Goal: Share content

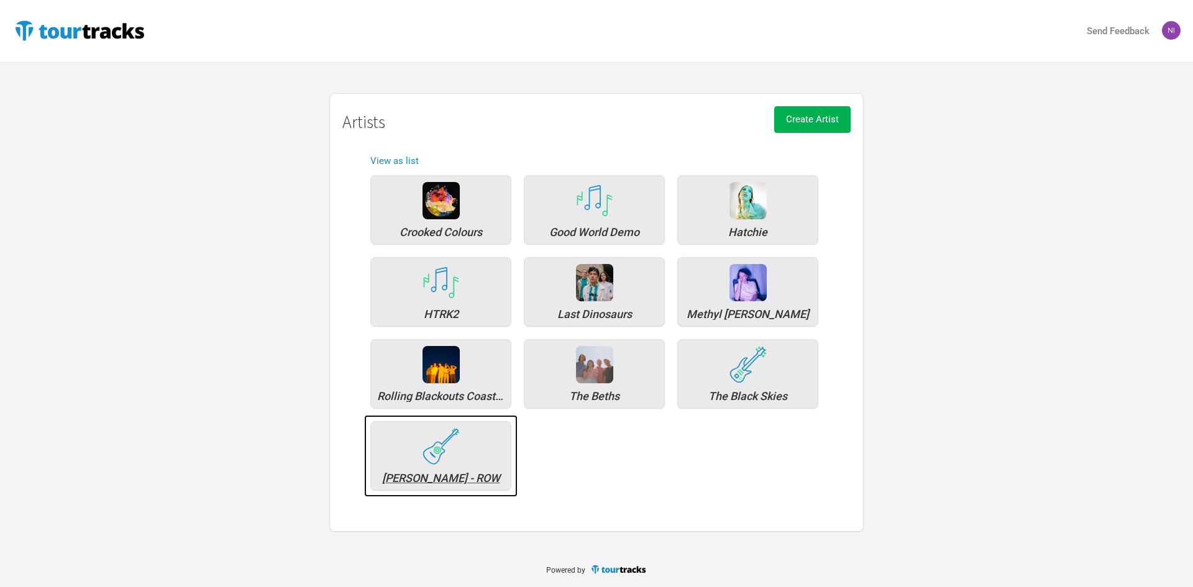
click at [426, 451] on img at bounding box center [441, 446] width 37 height 37
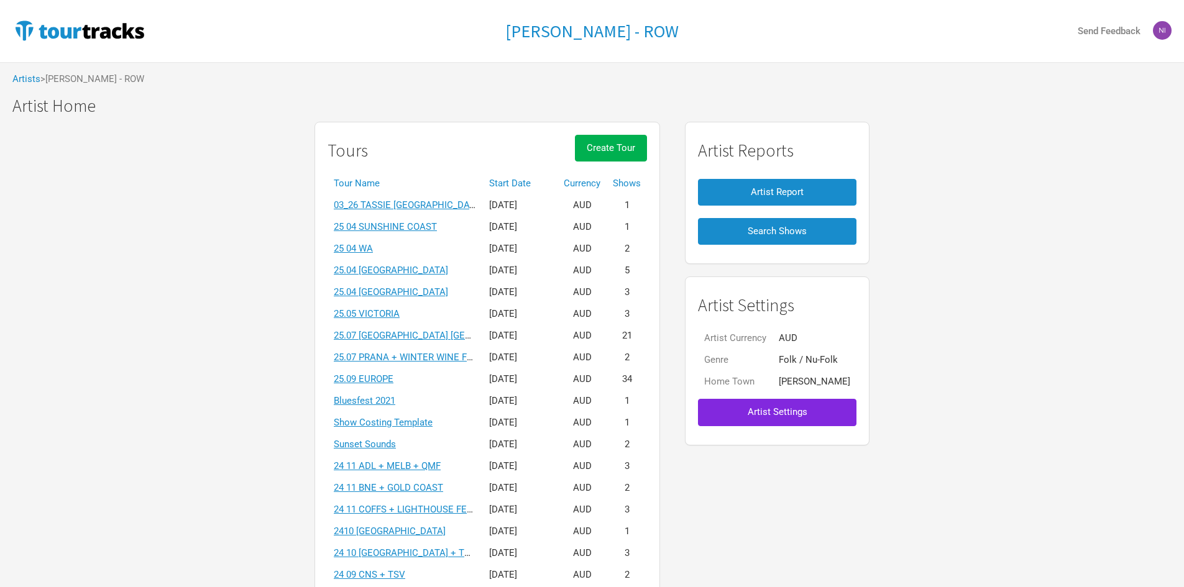
click at [512, 177] on th "Start Date" at bounding box center [520, 184] width 75 height 22
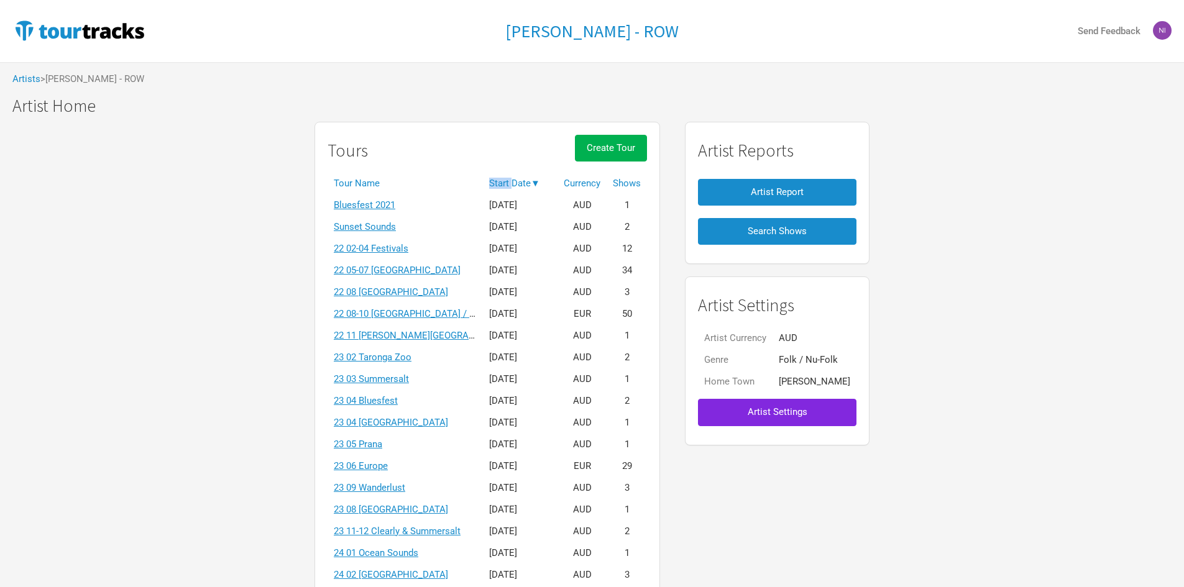
click at [512, 177] on th "Start Date ▼" at bounding box center [520, 184] width 75 height 22
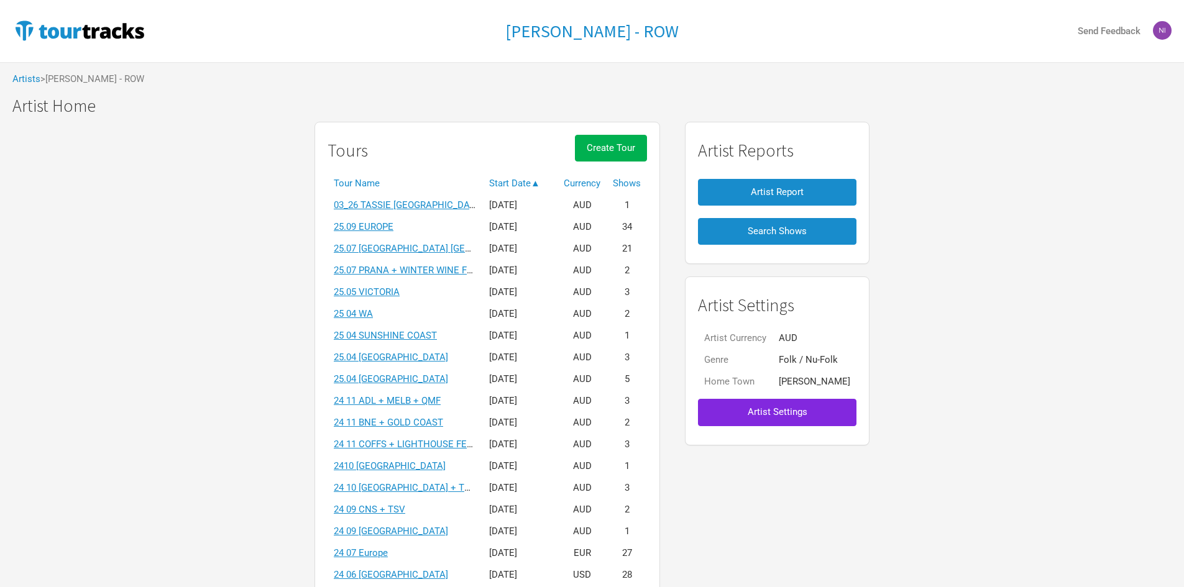
click at [377, 226] on link "25.09 EUROPE" at bounding box center [364, 226] width 60 height 11
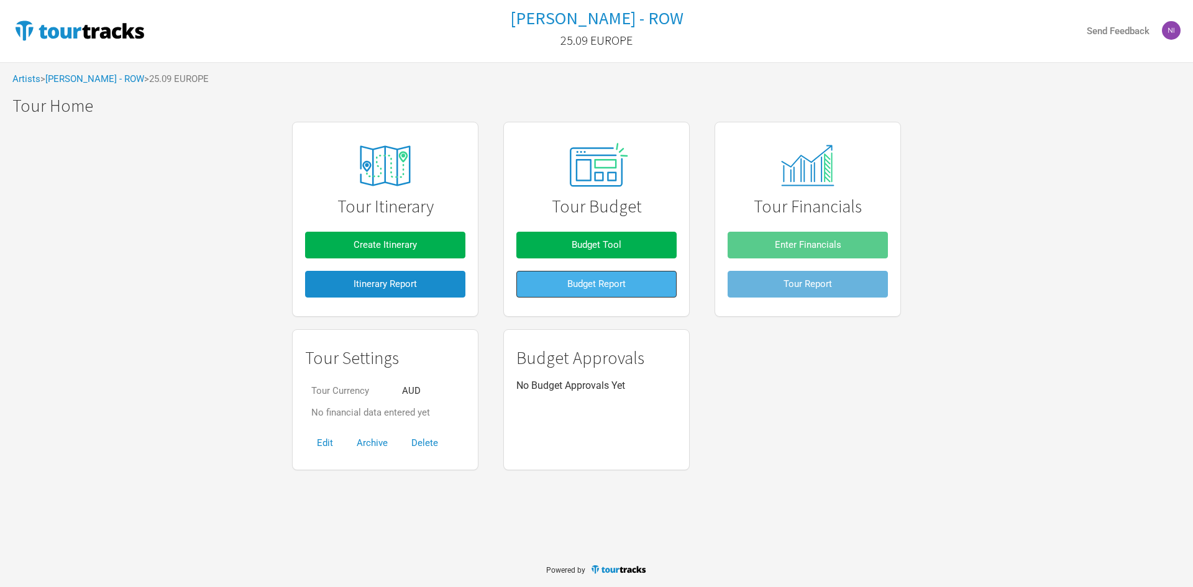
click at [566, 290] on button "Budget Report" at bounding box center [596, 284] width 160 height 27
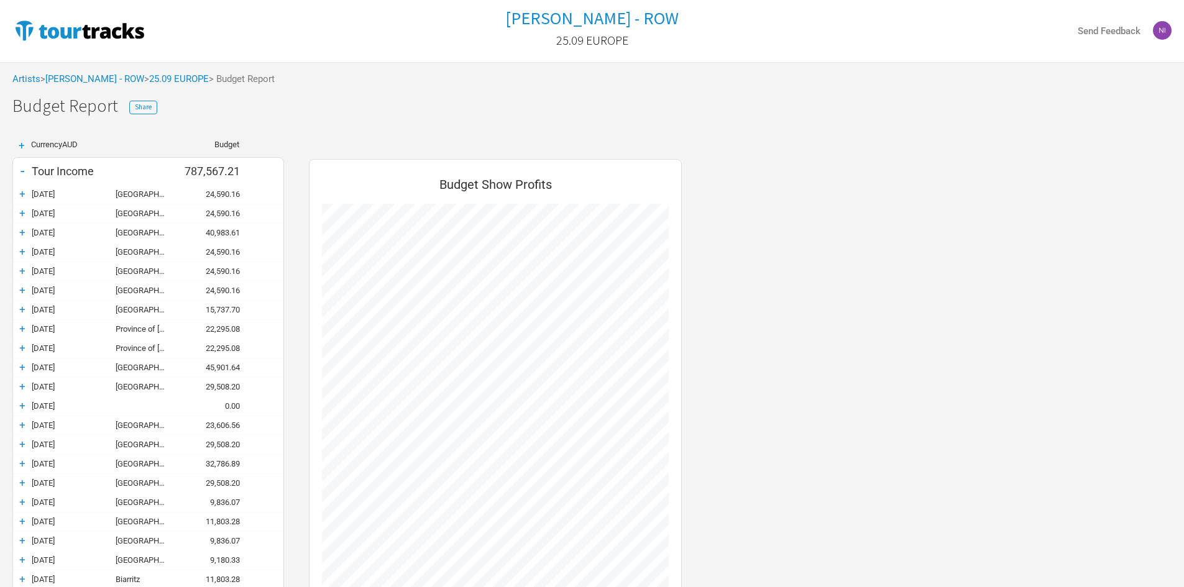
scroll to position [942, 398]
click at [139, 100] on div "Share" at bounding box center [143, 105] width 28 height 19
click at [135, 109] on span "Share" at bounding box center [143, 107] width 17 height 9
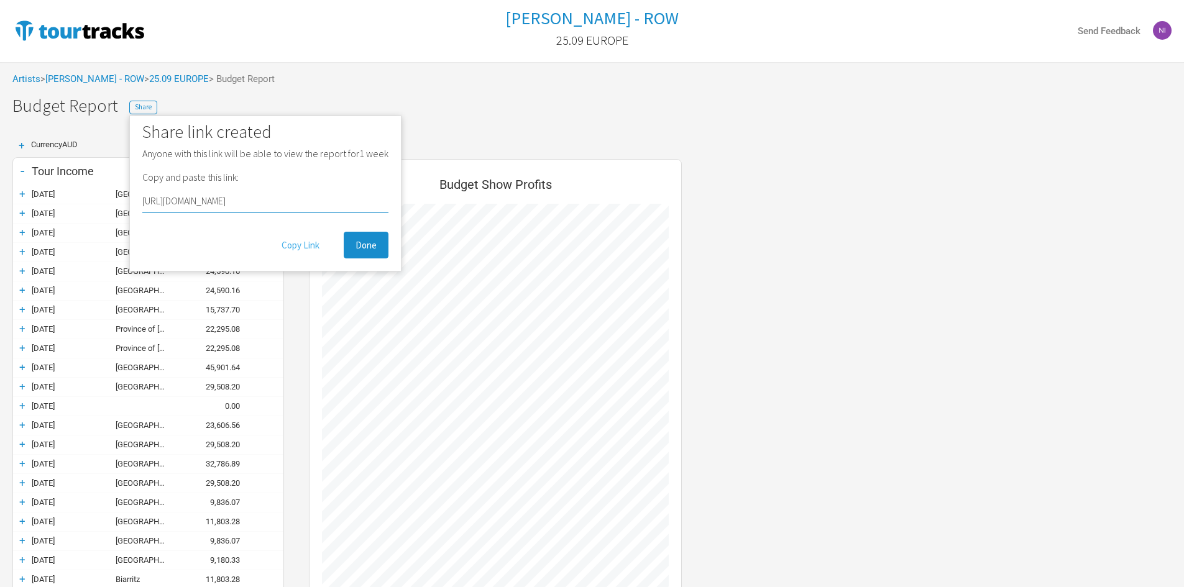
click at [297, 253] on button "Copy Link" at bounding box center [301, 245] width 62 height 27
